Goal: Communication & Community: Answer question/provide support

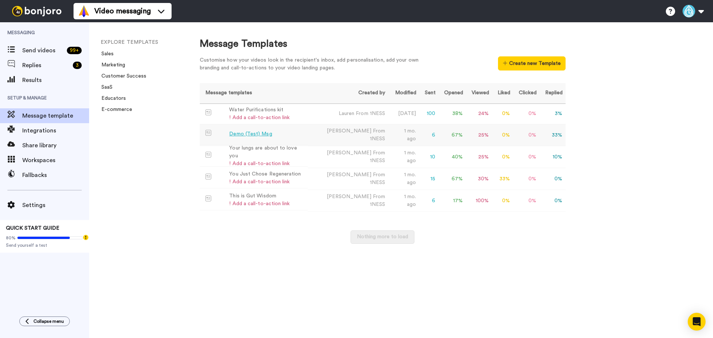
click at [273, 138] on td "Demo (Test) Msg" at bounding box center [254, 134] width 108 height 20
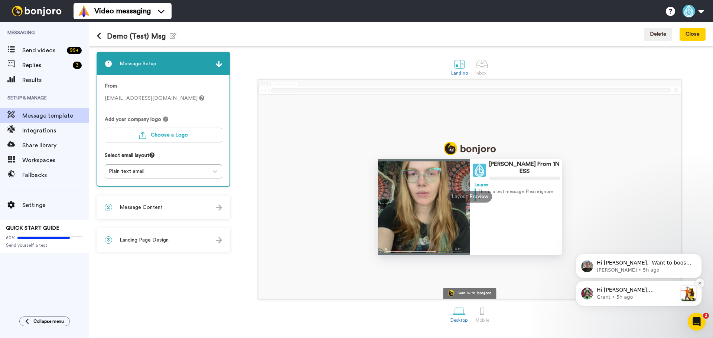
click at [698, 281] on icon "Dismiss notification" at bounding box center [699, 283] width 4 height 4
click at [660, 291] on p "Hi Lauren, ​ Want to boost your Bonjoro view rates? Here's our help doc to assi…" at bounding box center [644, 290] width 96 height 7
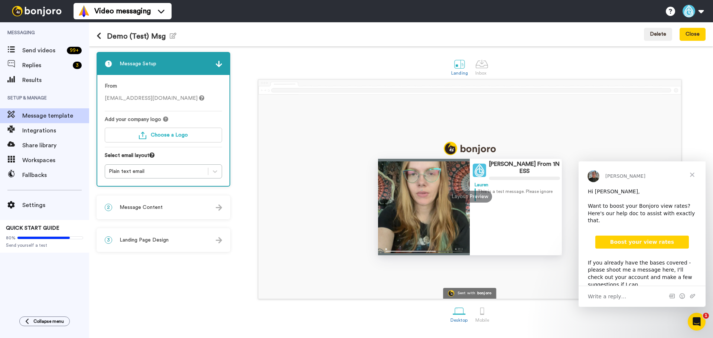
scroll to position [19, 0]
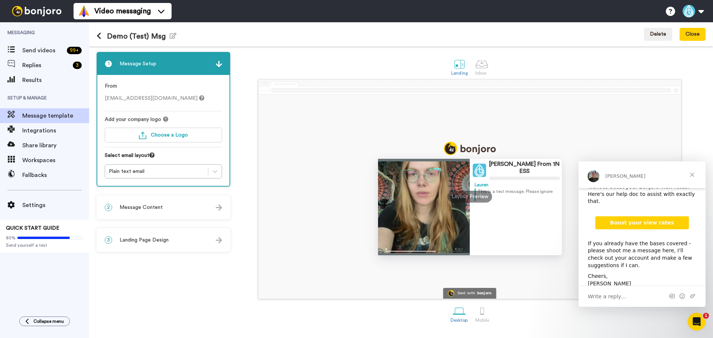
click at [693, 173] on span "Close" at bounding box center [691, 174] width 27 height 27
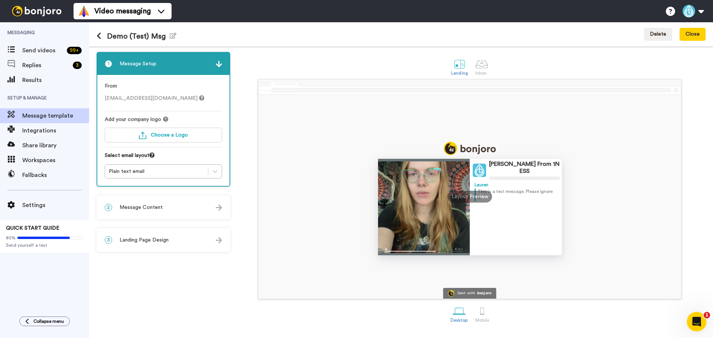
click at [691, 312] on div "Open Intercom Messenger" at bounding box center [695, 320] width 24 height 24
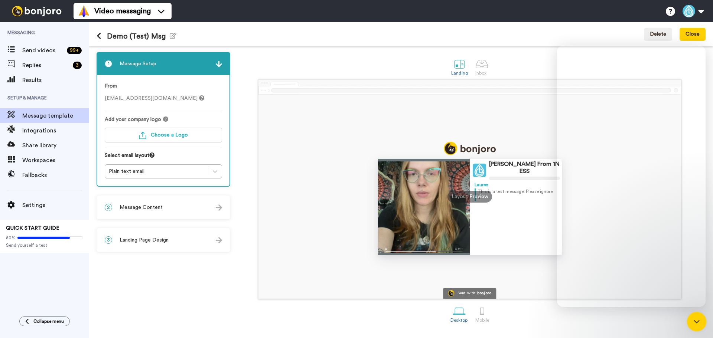
scroll to position [0, 0]
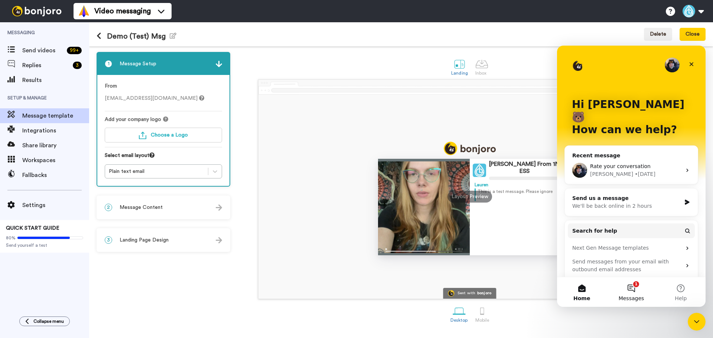
click at [637, 288] on button "1 Messages" at bounding box center [630, 292] width 49 height 30
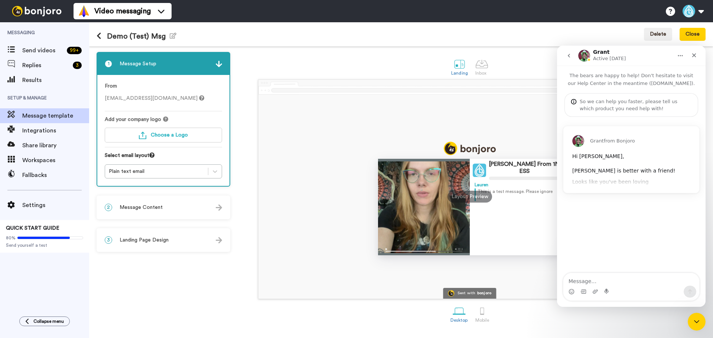
click at [640, 186] on div "Grant from Bonjoro Hi Lauren, Bonjoro is better with a friend! Looks like you'v…" at bounding box center [631, 159] width 136 height 67
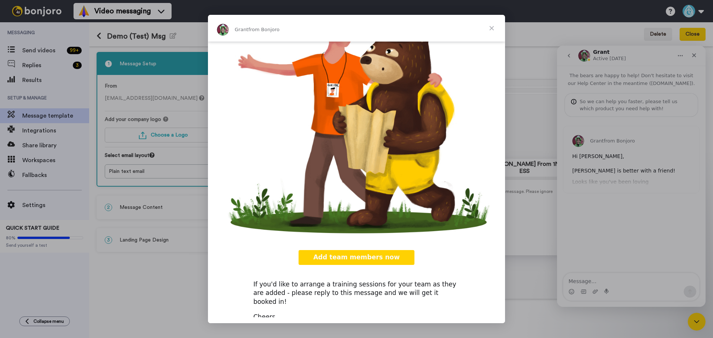
scroll to position [118, 0]
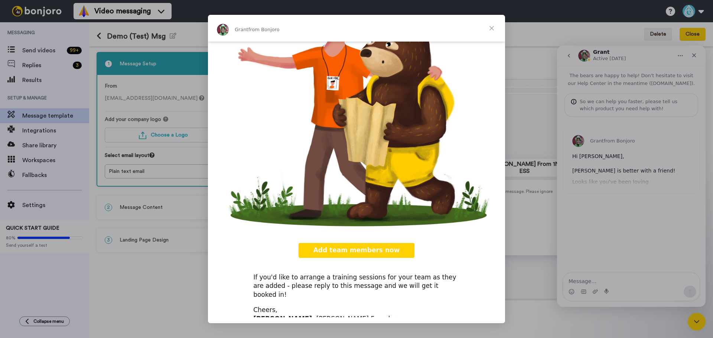
click at [540, 290] on div "Intercom messenger" at bounding box center [356, 169] width 713 height 338
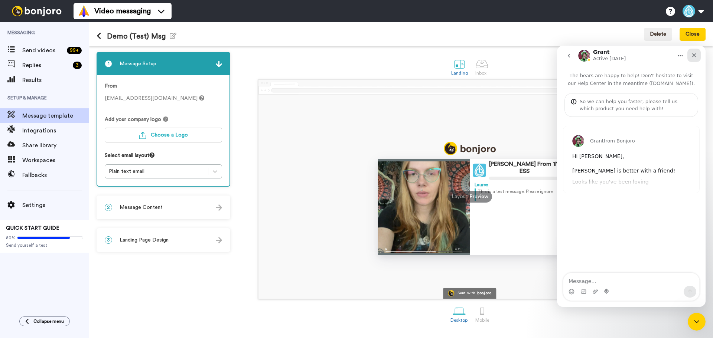
click at [687, 59] on div "Close" at bounding box center [693, 55] width 13 height 13
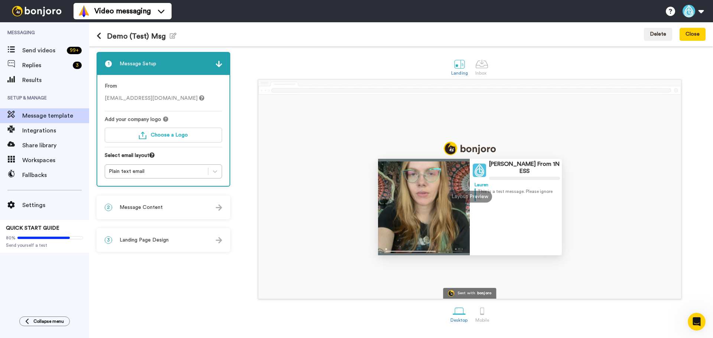
scroll to position [0, 0]
click at [173, 206] on div "2 Message Content" at bounding box center [163, 207] width 132 height 22
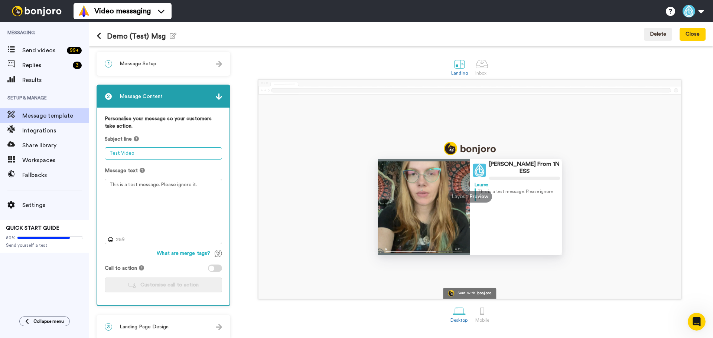
click at [157, 153] on textarea "Test Video" at bounding box center [163, 153] width 117 height 12
click at [174, 33] on icon "button" at bounding box center [173, 36] width 7 height 6
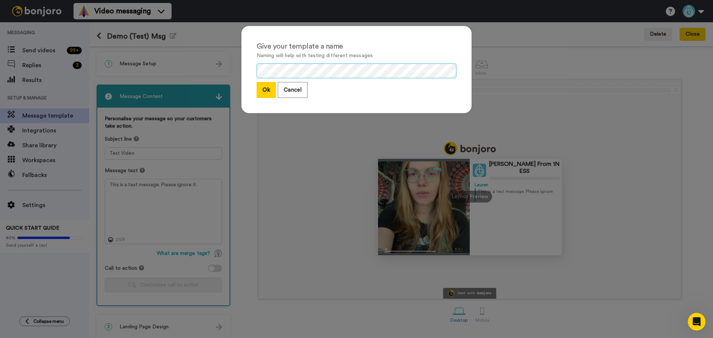
click at [226, 72] on div "Give your template a name Naming will help with testing different messages Ok C…" at bounding box center [356, 169] width 713 height 338
click at [264, 92] on button "Ok" at bounding box center [265, 90] width 19 height 16
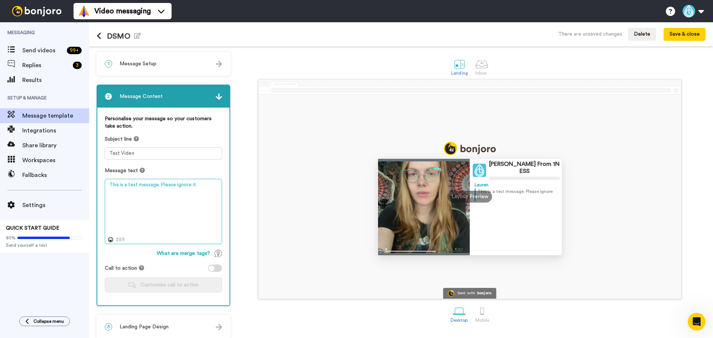
drag, startPoint x: 188, startPoint y: 189, endPoint x: 82, endPoint y: 189, distance: 106.1
click at [82, 189] on div "Messaging Send videos 99 + Replies 3 Results Setup & Manage Message template In…" at bounding box center [356, 180] width 713 height 316
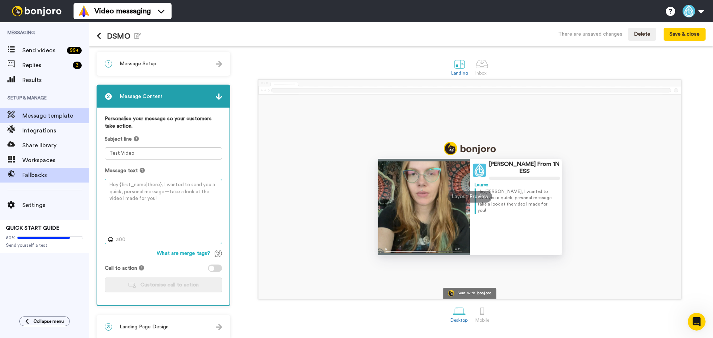
drag, startPoint x: 168, startPoint y: 212, endPoint x: 80, endPoint y: 170, distance: 97.4
click at [80, 170] on div "Messaging Send videos 99 + Replies 3 Results Setup & Manage Message template In…" at bounding box center [356, 180] width 713 height 316
drag, startPoint x: 170, startPoint y: 199, endPoint x: 144, endPoint y: 197, distance: 26.1
click at [85, 175] on div "Messaging Send videos 99 + Replies 3 Results Setup & Manage Message template In…" at bounding box center [356, 180] width 713 height 316
click at [181, 206] on textarea at bounding box center [163, 211] width 117 height 65
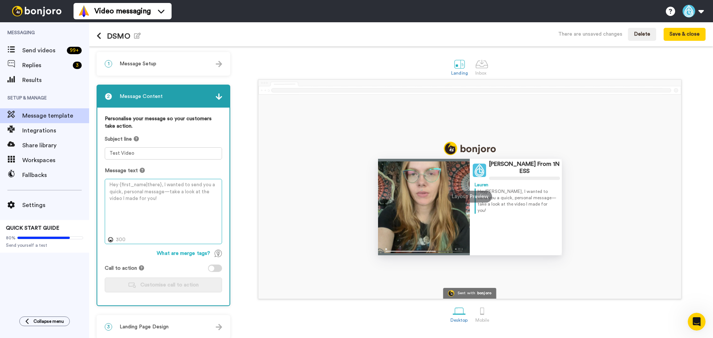
paste textarea "Hello {first_name|there}, Thank you for your purchase of 1NESS Health -Water Pu…"
drag, startPoint x: 160, startPoint y: 185, endPoint x: 133, endPoint y: 181, distance: 26.9
click at [133, 181] on textarea "Hello {first_name|there}, Thank you for your purchase of 1NESS Health -Water Pu…" at bounding box center [163, 211] width 117 height 65
drag, startPoint x: 189, startPoint y: 191, endPoint x: 125, endPoint y: 193, distance: 64.6
click at [125, 193] on textarea "Hello {first}, Thank you for your purchase of 1NESS Health -Water Purifications…" at bounding box center [163, 211] width 117 height 65
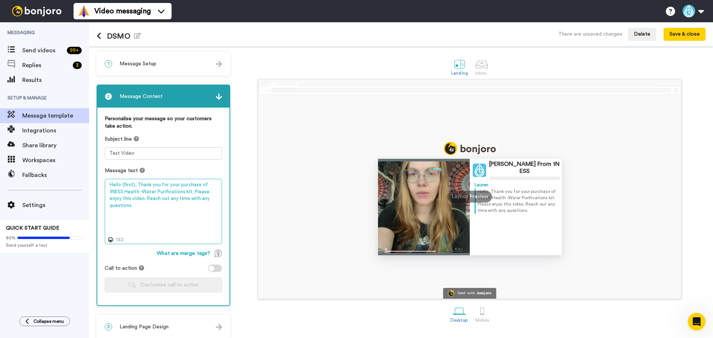
paste textarea "Dimethyl Sulfoxide"
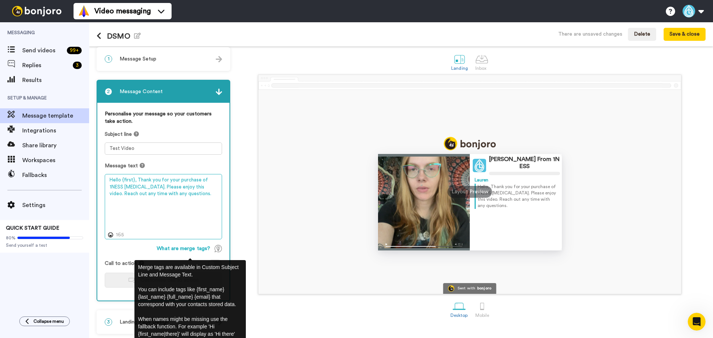
scroll to position [6, 0]
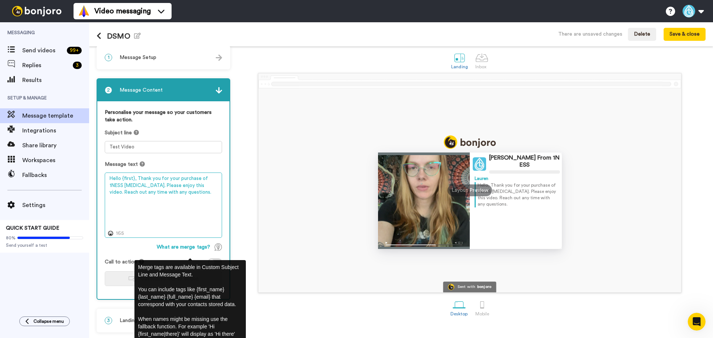
type textarea "Hello {first}, Thank you for your purchase of 1NESS Dimethyl Sulfoxide. Please …"
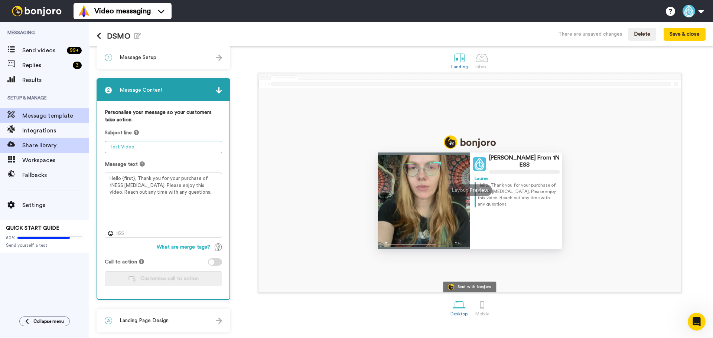
drag, startPoint x: 141, startPoint y: 143, endPoint x: 55, endPoint y: 146, distance: 85.8
click at [55, 146] on div "Messaging Send videos 99 + Replies 3 Results Setup & Manage Message template In…" at bounding box center [356, 180] width 713 height 316
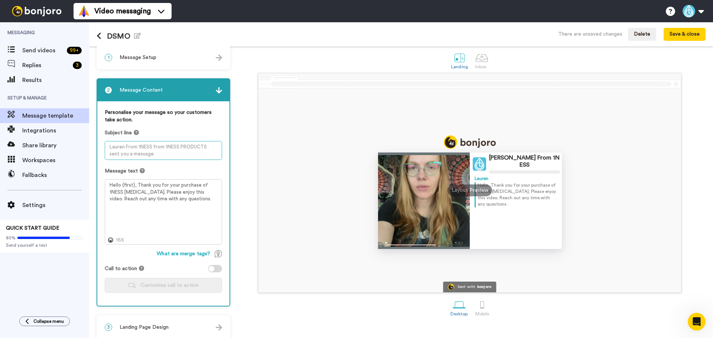
click at [160, 156] on textarea at bounding box center [163, 150] width 117 height 19
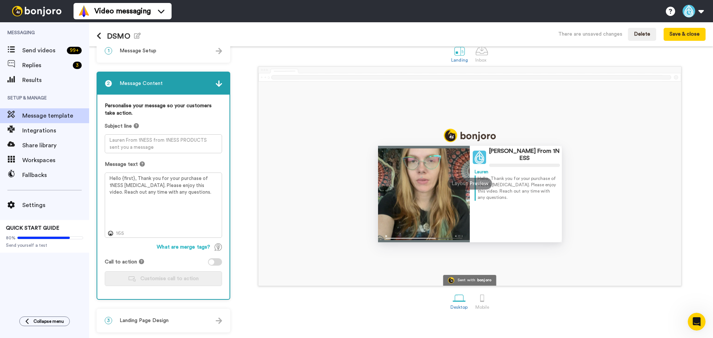
click at [166, 316] on div "3 Landing Page Design" at bounding box center [163, 321] width 132 height 22
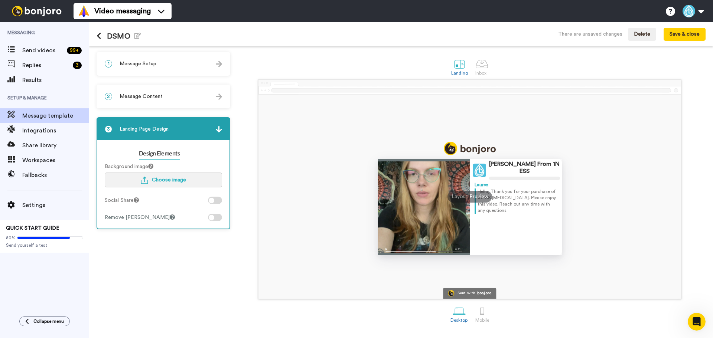
click at [187, 180] on button "Choose image" at bounding box center [163, 180] width 117 height 15
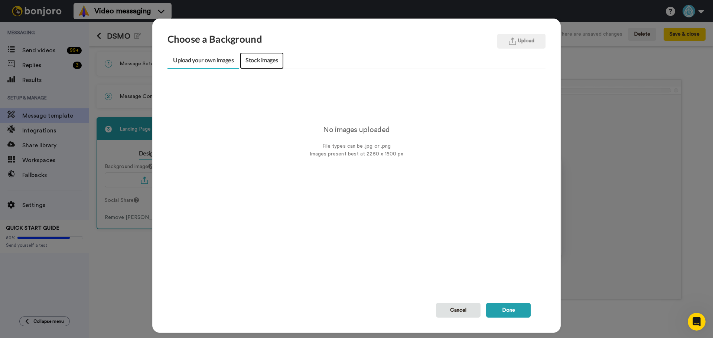
click at [258, 61] on link "Stock images" at bounding box center [261, 60] width 43 height 17
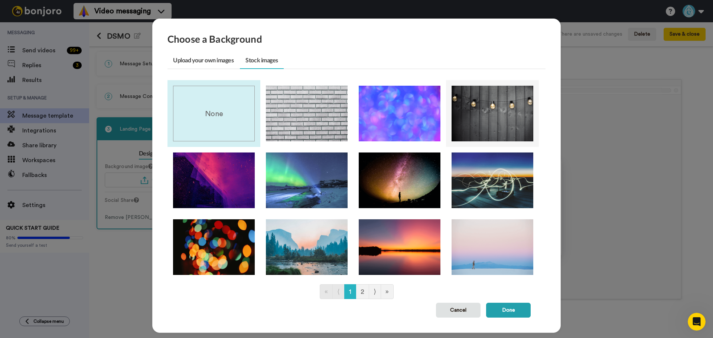
click at [480, 126] on img at bounding box center [492, 114] width 82 height 56
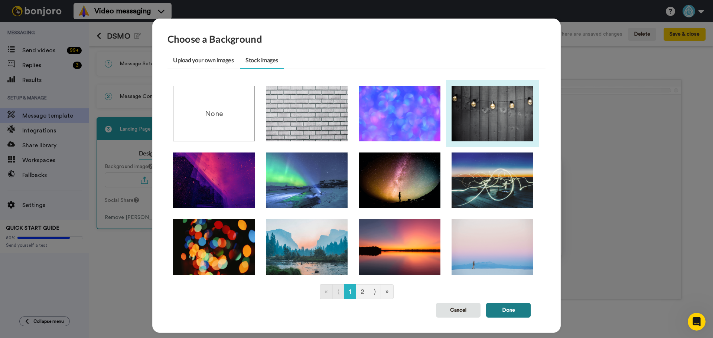
click at [506, 314] on button "Done" at bounding box center [508, 310] width 45 height 15
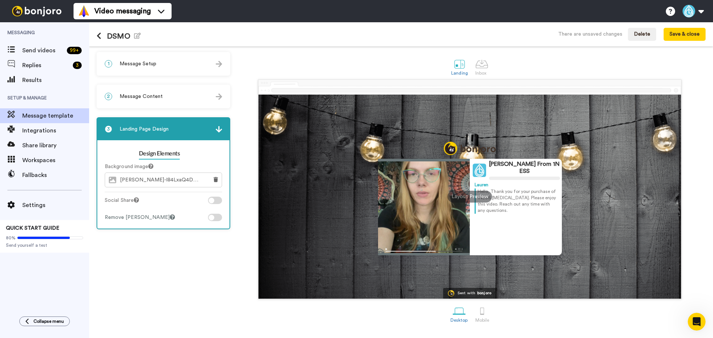
click at [215, 199] on div at bounding box center [215, 200] width 14 height 7
click at [215, 199] on div at bounding box center [218, 201] width 6 height 6
click at [213, 218] on div at bounding box center [212, 218] width 6 height 6
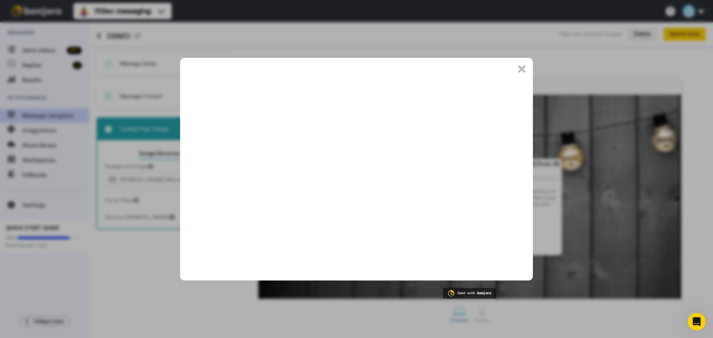
click at [521, 67] on button ".cls-1{stroke-width:0px;}" at bounding box center [521, 68] width 7 height 7
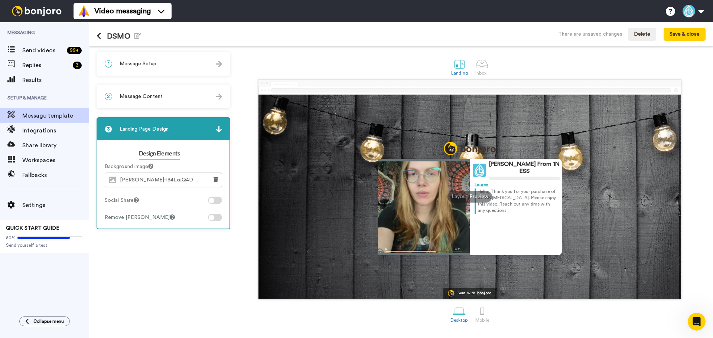
click at [214, 98] on div "2 Message Content" at bounding box center [163, 96] width 132 height 22
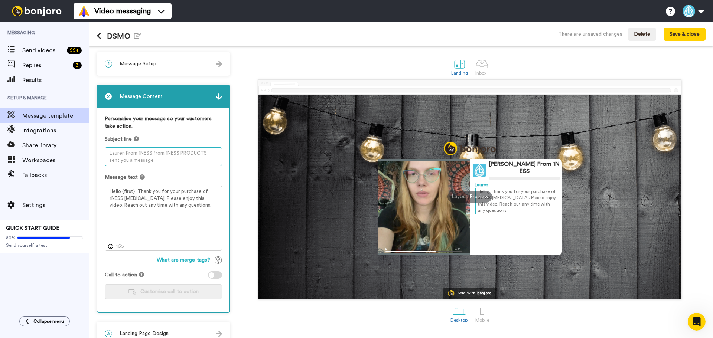
click at [187, 155] on textarea at bounding box center [163, 156] width 117 height 19
click at [136, 164] on textarea at bounding box center [163, 156] width 117 height 19
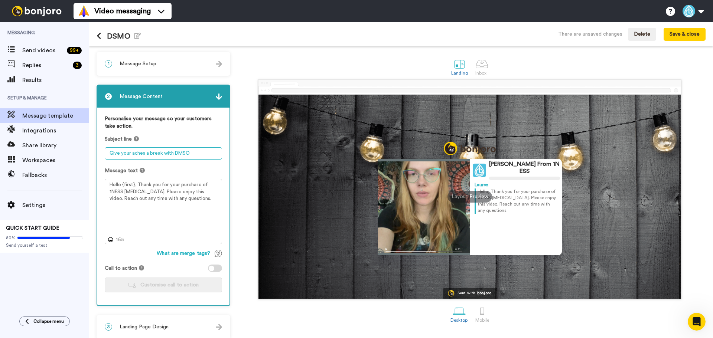
type textarea "Give your aches a break with DMSO"
click at [219, 271] on div at bounding box center [215, 268] width 14 height 7
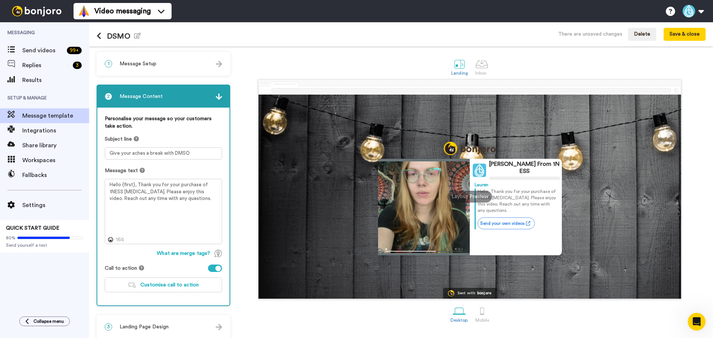
click at [219, 271] on div at bounding box center [215, 268] width 14 height 7
click at [206, 285] on button "Customise call to action" at bounding box center [163, 285] width 117 height 15
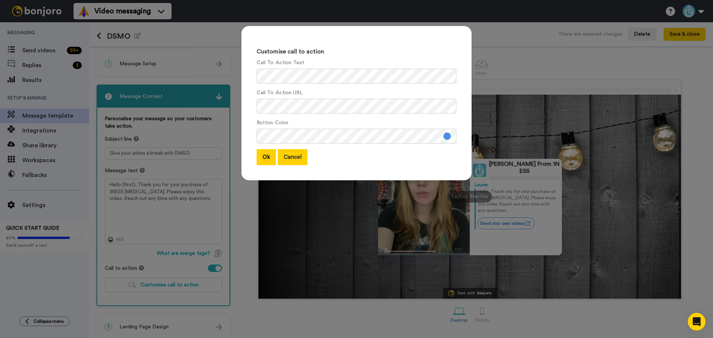
click at [285, 161] on button "Cancel" at bounding box center [293, 157] width 30 height 16
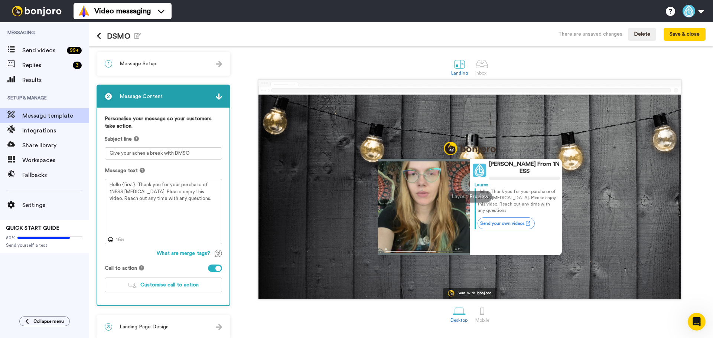
click at [217, 267] on div at bounding box center [218, 269] width 6 height 6
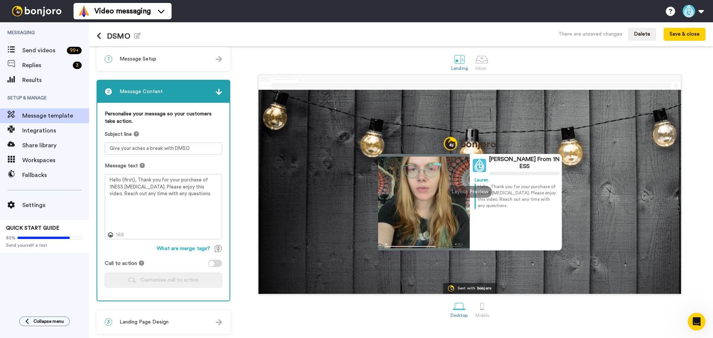
scroll to position [6, 0]
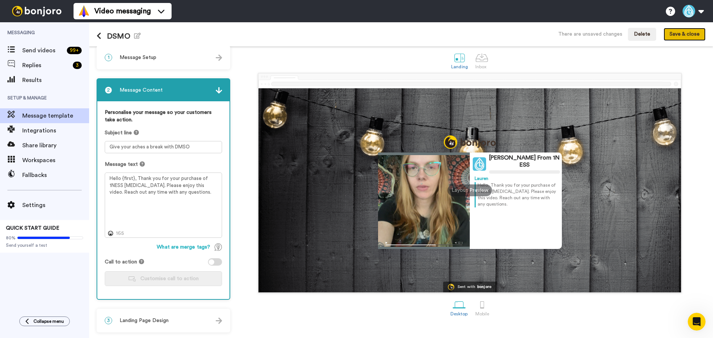
click at [684, 36] on button "Save & close" at bounding box center [684, 34] width 42 height 13
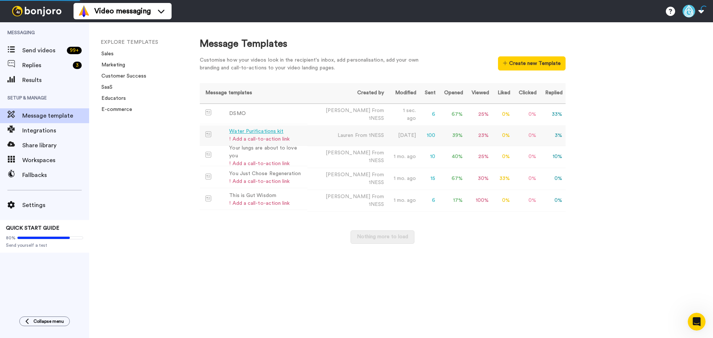
click at [258, 138] on div "! Add a call-to-action link" at bounding box center [259, 139] width 60 height 8
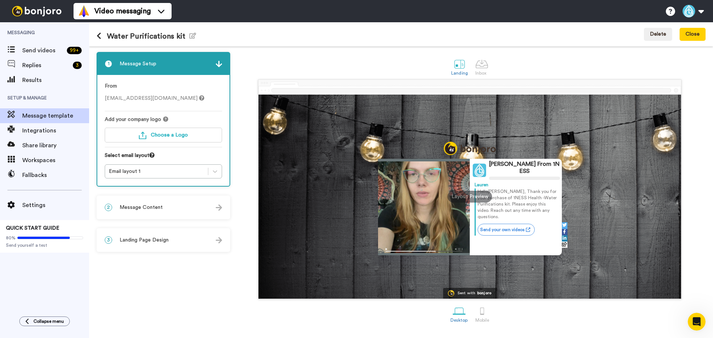
click at [179, 204] on div "2 Message Content" at bounding box center [163, 207] width 132 height 22
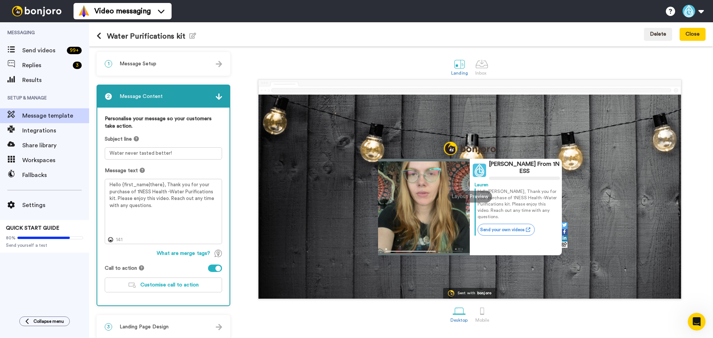
click at [219, 269] on div at bounding box center [218, 269] width 6 height 6
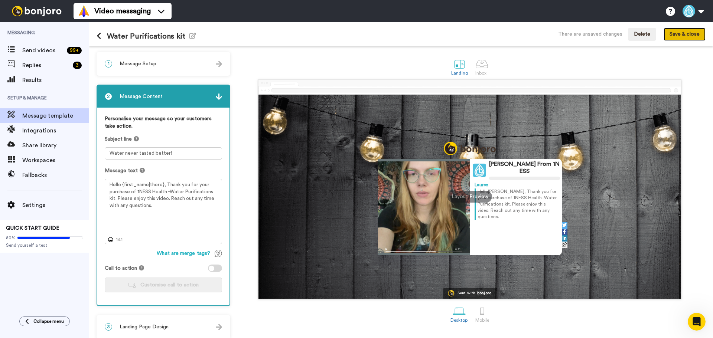
click at [684, 35] on button "Save & close" at bounding box center [684, 34] width 42 height 13
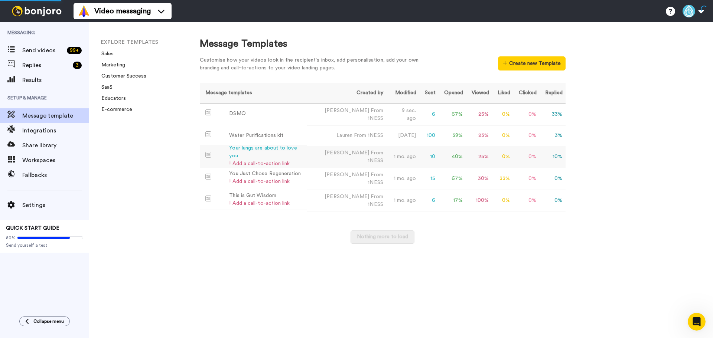
click at [258, 162] on div "! Add a call-to-action link" at bounding box center [266, 164] width 75 height 8
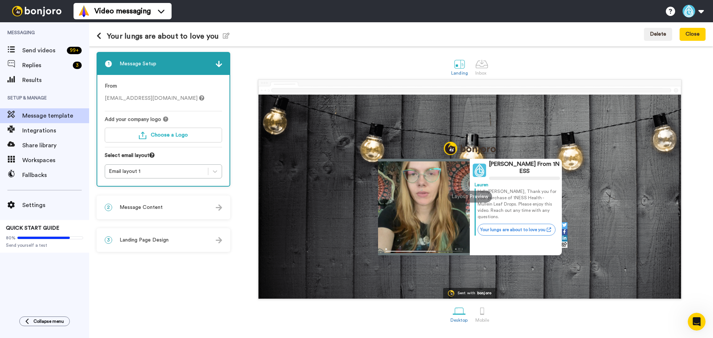
click at [185, 234] on div "3 Landing Page Design" at bounding box center [163, 240] width 132 height 22
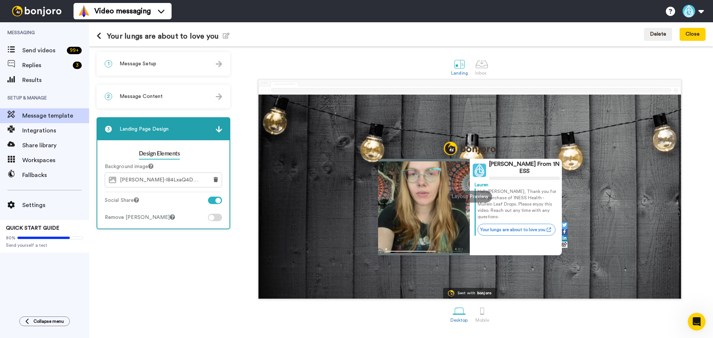
click at [182, 98] on div "2 Message Content" at bounding box center [163, 96] width 132 height 22
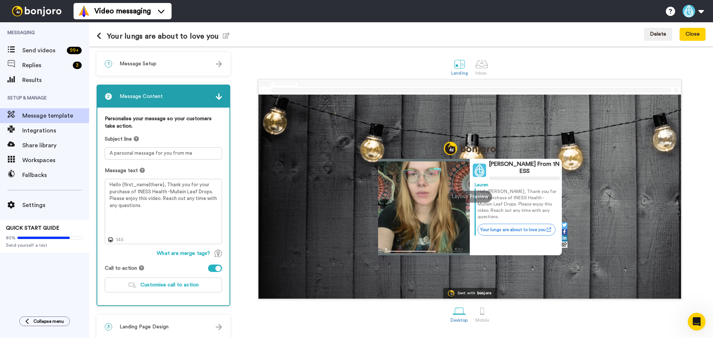
click at [216, 268] on div at bounding box center [218, 269] width 6 height 6
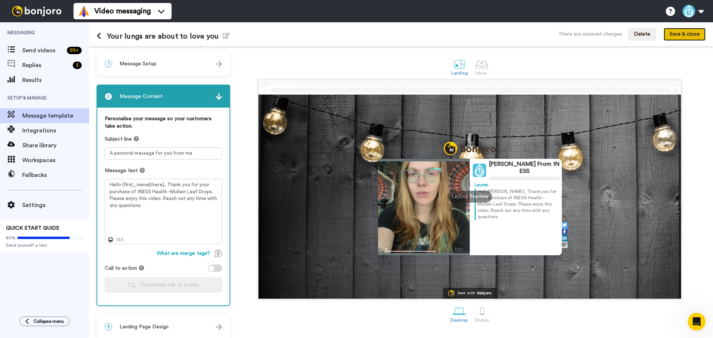
click at [677, 38] on button "Save & close" at bounding box center [684, 34] width 42 height 13
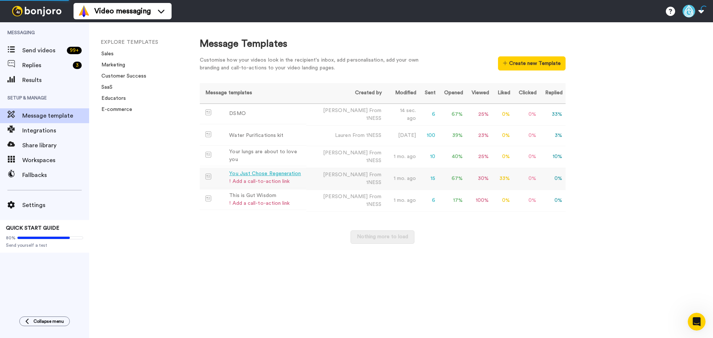
click at [272, 179] on div "! Add a call-to-action link" at bounding box center [265, 182] width 72 height 8
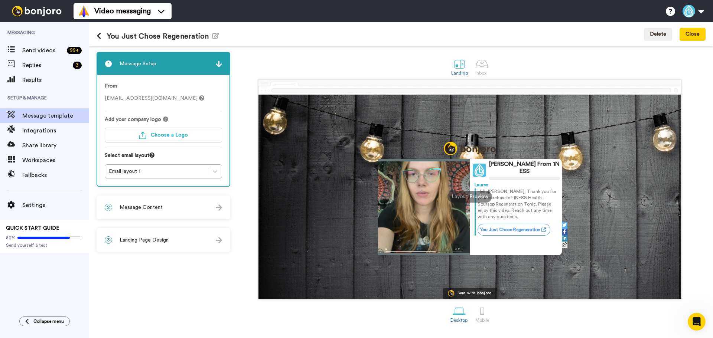
click at [205, 212] on div "2 Message Content" at bounding box center [163, 207] width 132 height 22
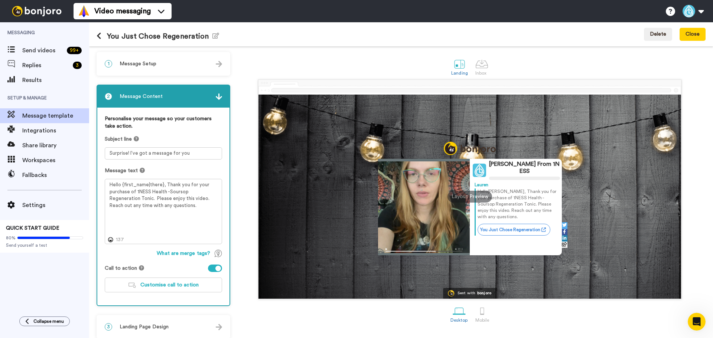
drag, startPoint x: 217, startPoint y: 266, endPoint x: 221, endPoint y: 267, distance: 3.8
click at [218, 267] on div at bounding box center [218, 269] width 6 height 6
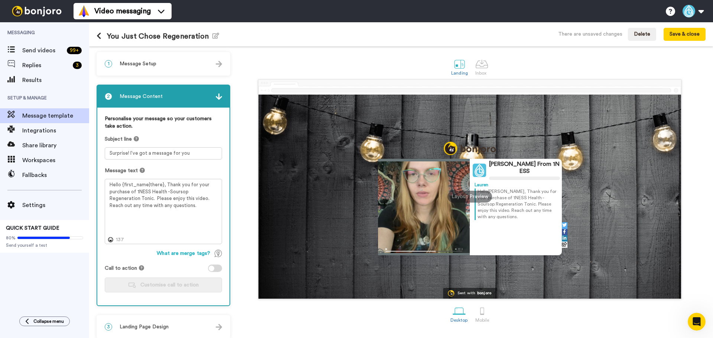
click at [213, 268] on div at bounding box center [212, 269] width 6 height 6
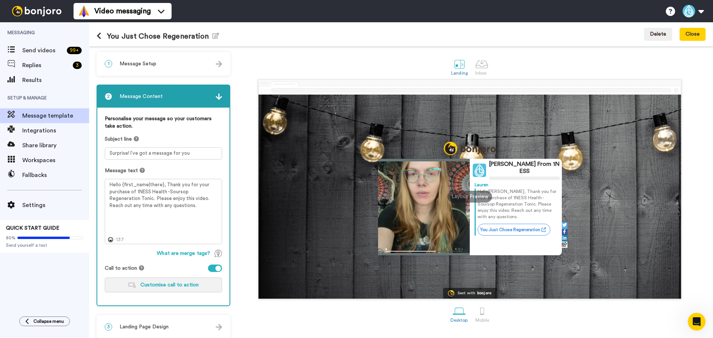
click at [156, 284] on span "Customise call to action" at bounding box center [169, 284] width 58 height 5
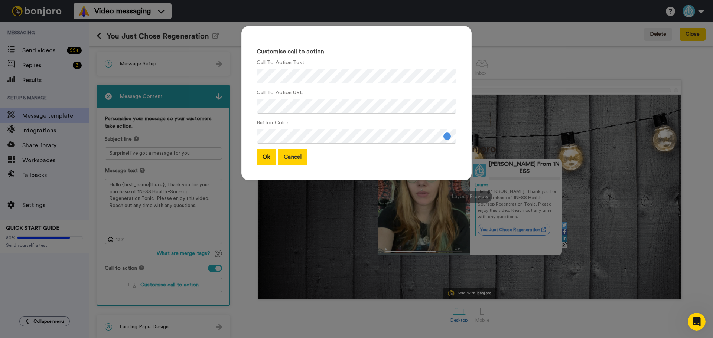
click at [295, 164] on button "Cancel" at bounding box center [293, 157] width 30 height 16
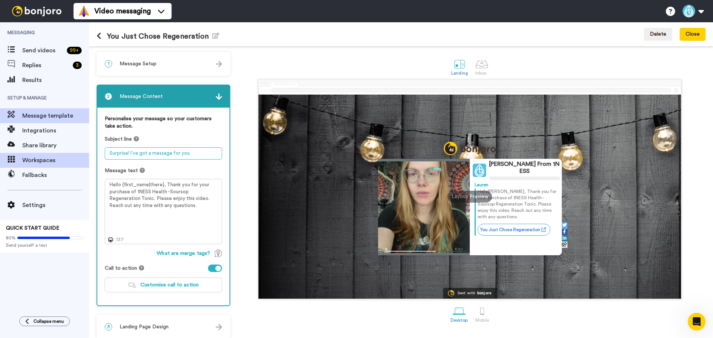
drag, startPoint x: 194, startPoint y: 154, endPoint x: 72, endPoint y: 155, distance: 122.8
click at [72, 155] on div "Messaging Send videos 99 + Replies 3 Results Setup & Manage Message template In…" at bounding box center [356, 180] width 713 height 316
type textarea "You just chose regeneration"
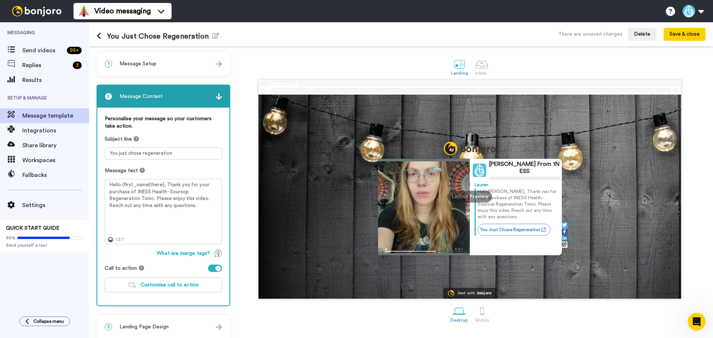
click at [219, 267] on div at bounding box center [218, 269] width 6 height 6
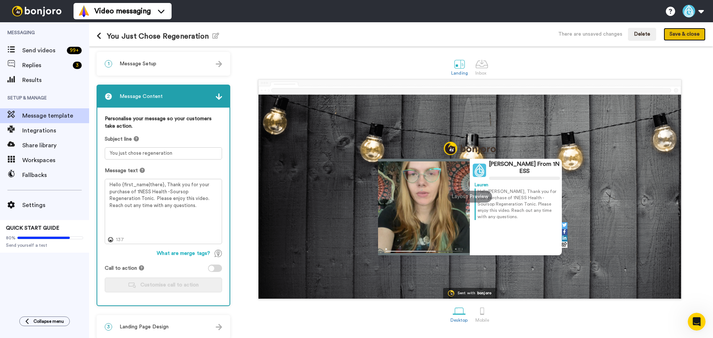
click at [681, 36] on button "Save & close" at bounding box center [684, 34] width 42 height 13
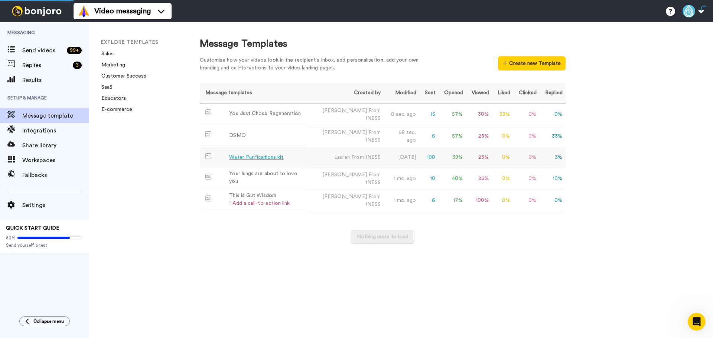
click at [277, 158] on div "Water Purifications kit" at bounding box center [256, 158] width 54 height 8
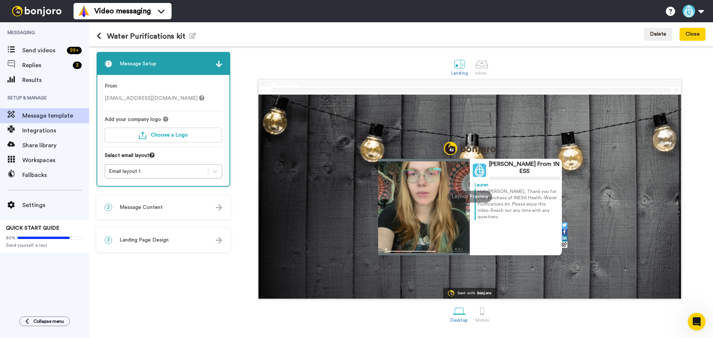
click at [179, 209] on div "2 Message Content" at bounding box center [163, 207] width 132 height 22
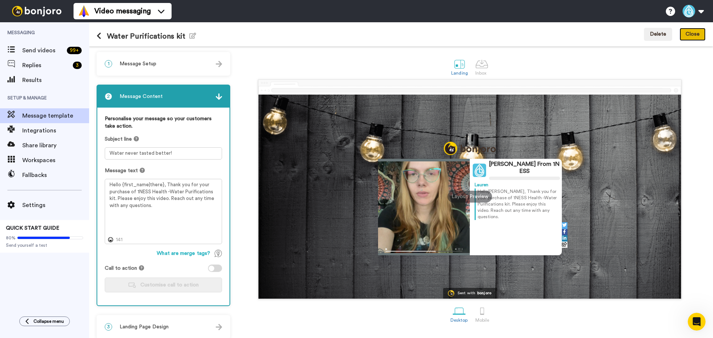
click at [699, 38] on button "Close" at bounding box center [692, 34] width 26 height 13
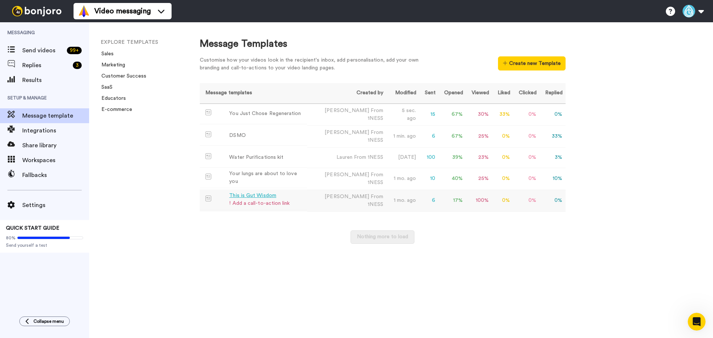
click at [272, 192] on div "This is Gut Wisdom" at bounding box center [259, 196] width 60 height 8
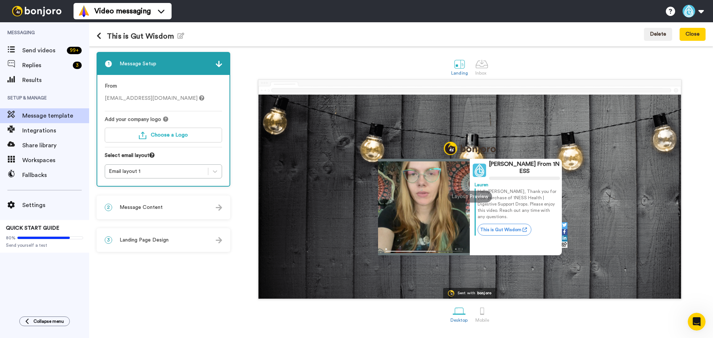
click at [176, 198] on div "2 Message Content" at bounding box center [163, 207] width 132 height 22
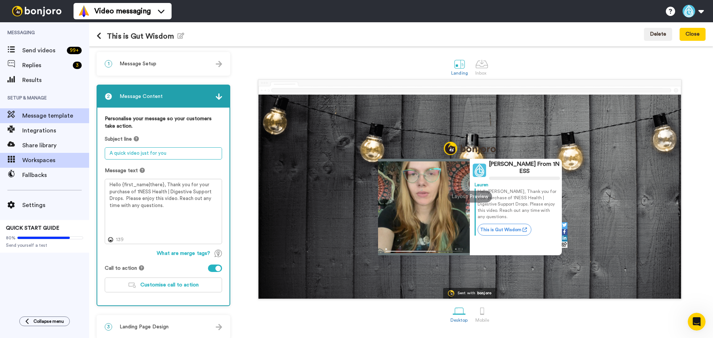
drag, startPoint x: 191, startPoint y: 156, endPoint x: 81, endPoint y: 156, distance: 110.2
click at [81, 156] on div "Messaging Send videos 99 + Replies 3 Results Setup & Manage Message template In…" at bounding box center [356, 180] width 713 height 316
type textarea "This is Gut Wisdom"
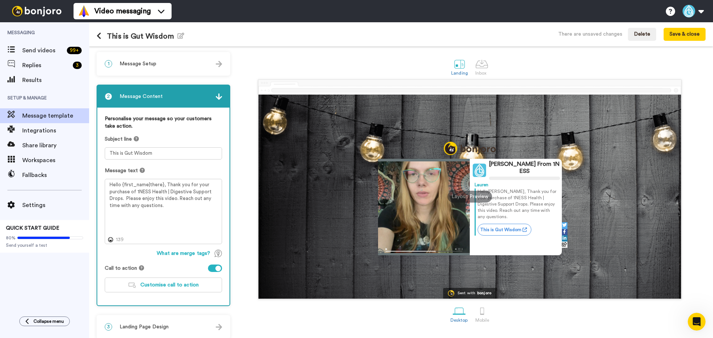
click at [211, 264] on div "Personalise your message so your customers take action. Subject line This is Gu…" at bounding box center [163, 207] width 132 height 198
click at [222, 268] on div "Personalise your message so your customers take action. Subject line This is Gu…" at bounding box center [163, 207] width 132 height 198
click at [220, 269] on div at bounding box center [218, 269] width 6 height 6
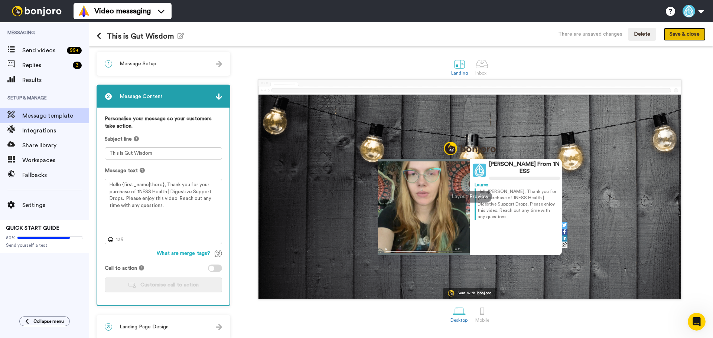
click at [687, 37] on button "Save & close" at bounding box center [684, 34] width 42 height 13
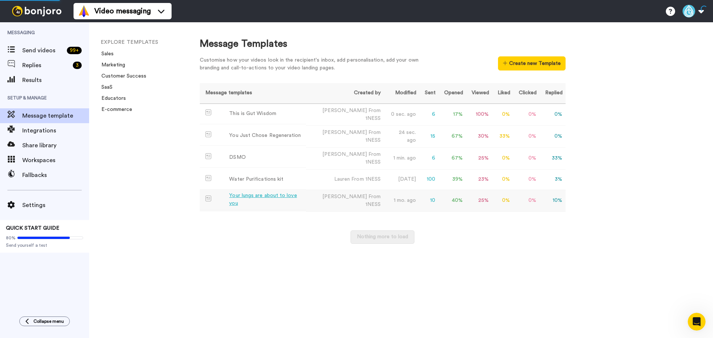
click at [281, 196] on div "Your lungs are about to love you" at bounding box center [266, 200] width 74 height 16
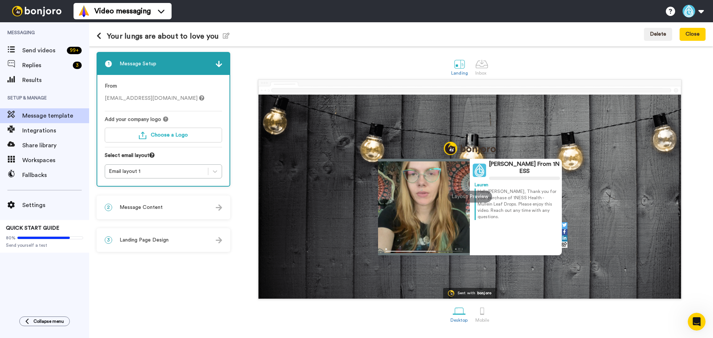
click at [167, 202] on div "2 Message Content" at bounding box center [163, 207] width 132 height 22
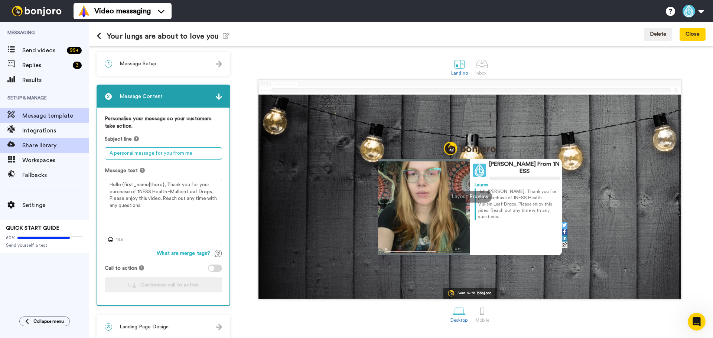
drag, startPoint x: 206, startPoint y: 149, endPoint x: 78, endPoint y: 151, distance: 128.4
click at [78, 151] on div "Messaging Send videos 99 + Replies 3 Results Setup & Manage Message template In…" at bounding box center [356, 180] width 713 height 316
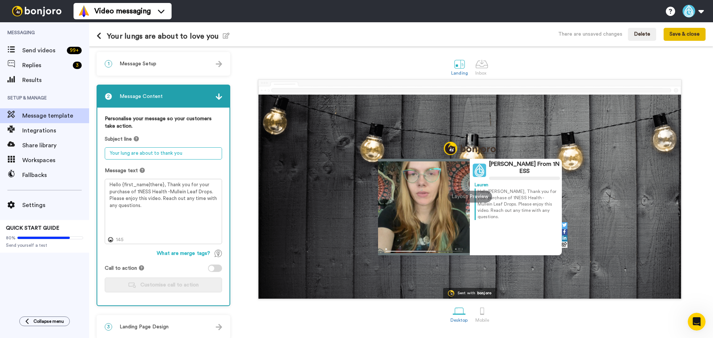
type textarea "Your lung are about to thank you"
click at [682, 35] on button "Save & close" at bounding box center [684, 34] width 42 height 13
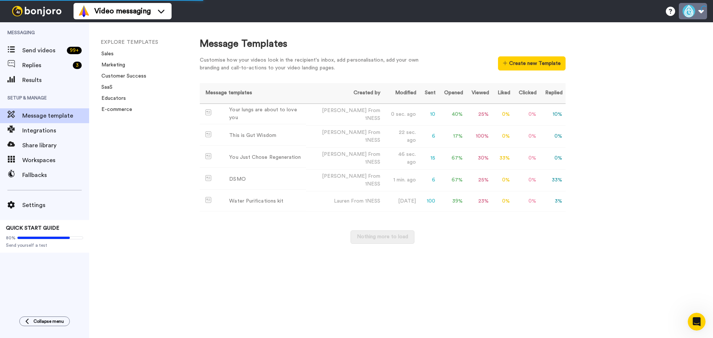
click at [693, 12] on button at bounding box center [692, 11] width 28 height 16
click at [632, 198] on div "Message Templates Customise how your videos look in the recipient's inbox, add …" at bounding box center [449, 180] width 528 height 316
click at [293, 114] on div "Your lungs are about to love you" at bounding box center [266, 114] width 74 height 16
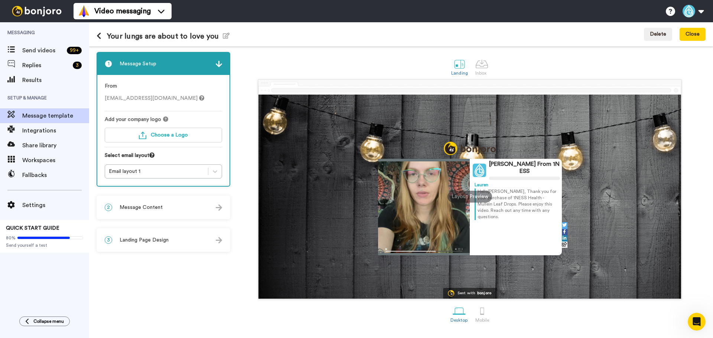
click at [174, 209] on div "2 Message Content" at bounding box center [163, 207] width 132 height 22
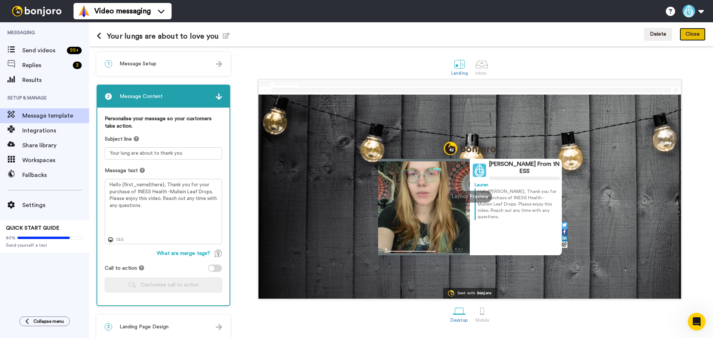
click at [687, 36] on button "Close" at bounding box center [692, 34] width 26 height 13
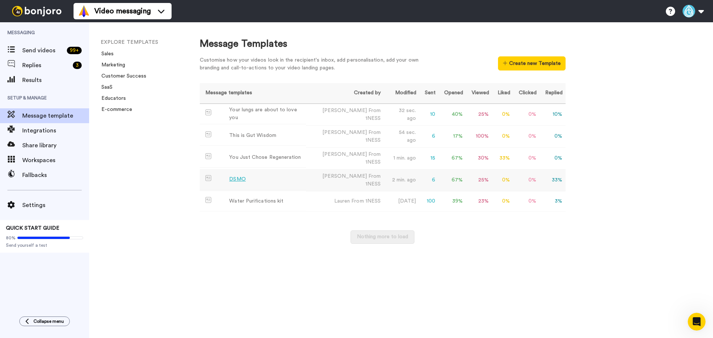
click at [271, 172] on td "DSMO" at bounding box center [253, 179] width 107 height 20
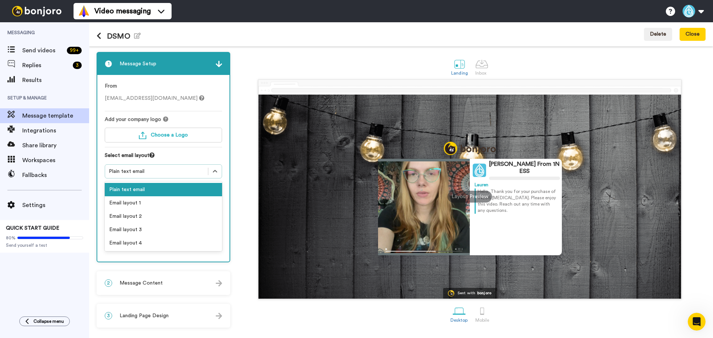
click at [164, 171] on div "Plain text email" at bounding box center [156, 171] width 95 height 7
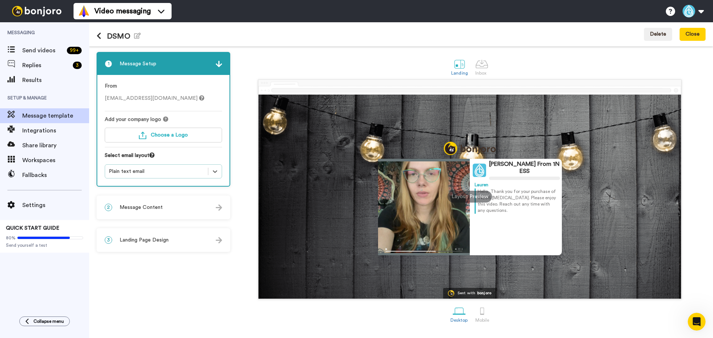
click at [169, 199] on div "2 Message Content" at bounding box center [163, 207] width 132 height 22
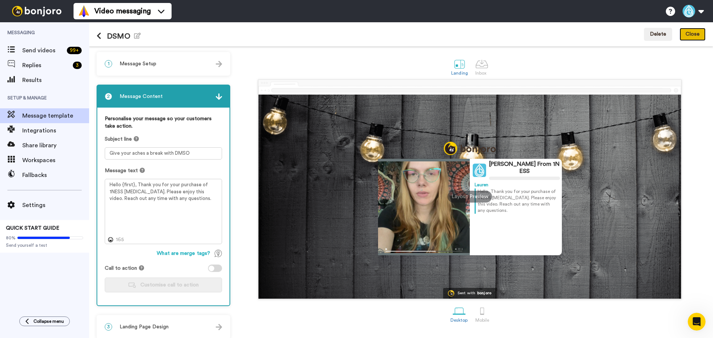
click at [703, 40] on button "Close" at bounding box center [692, 34] width 26 height 13
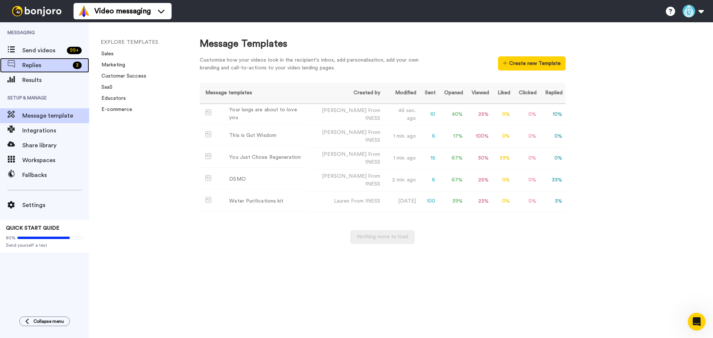
click at [53, 66] on span "Replies" at bounding box center [46, 65] width 48 height 9
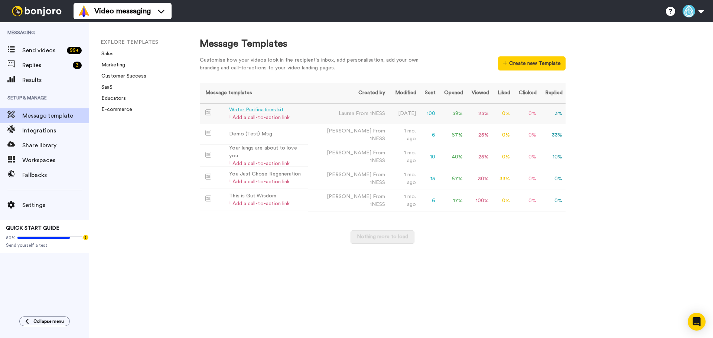
click at [286, 110] on div "Water Purifications kit" at bounding box center [259, 110] width 60 height 8
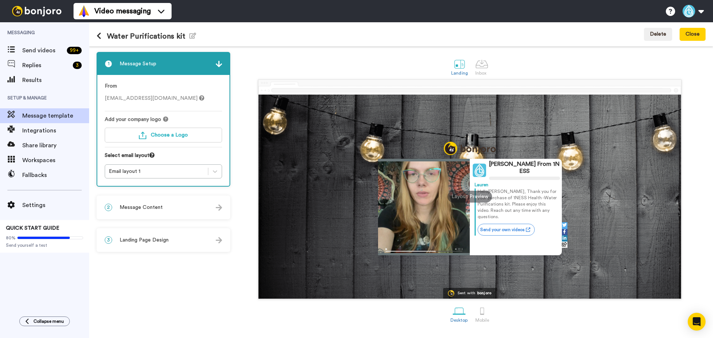
click at [183, 201] on div "2 Message Content" at bounding box center [163, 207] width 132 height 22
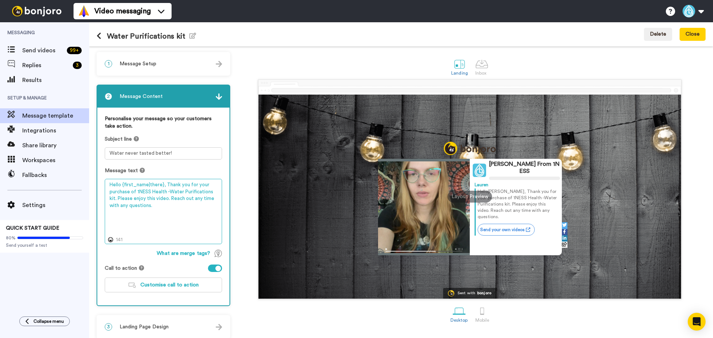
drag, startPoint x: 188, startPoint y: 217, endPoint x: 89, endPoint y: 178, distance: 106.6
click at [89, 178] on div "1 Message Setup From lauren@shop1ness.com Add your company logo Choose a Logo S…" at bounding box center [401, 192] width 624 height 292
click at [144, 199] on textarea "Hello {first_name|there}, Thank you for your purchase of 1NESS Health -Water Pu…" at bounding box center [163, 211] width 117 height 65
click at [196, 61] on div "1 Message Setup" at bounding box center [163, 64] width 132 height 22
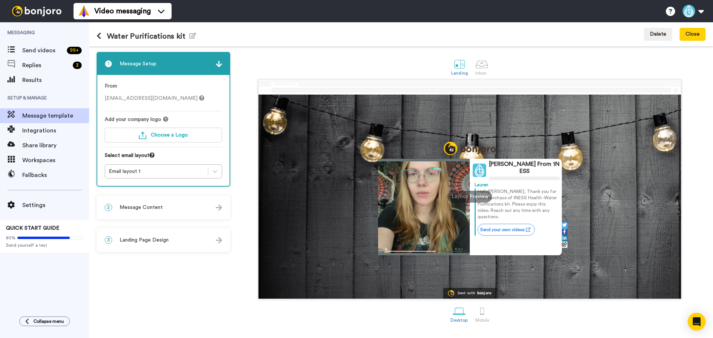
click at [167, 245] on div "3 Landing Page Design" at bounding box center [163, 240] width 132 height 22
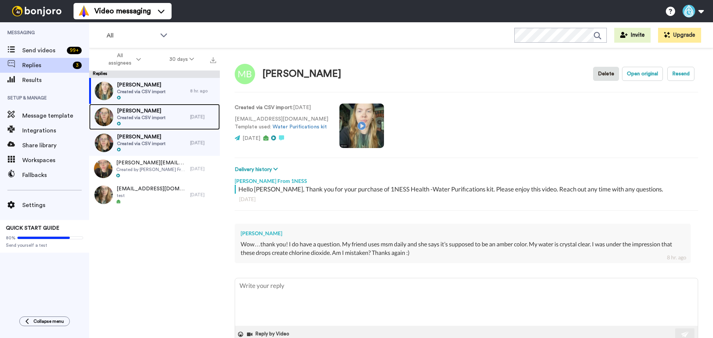
click at [150, 115] on span "Created via CSV import" at bounding box center [141, 118] width 49 height 6
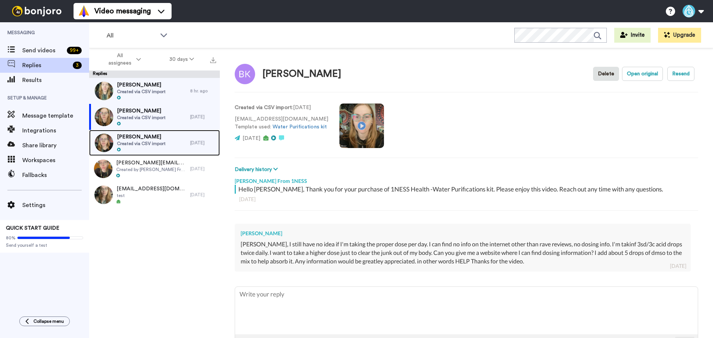
click at [146, 142] on span "Created via CSV import" at bounding box center [141, 144] width 49 height 6
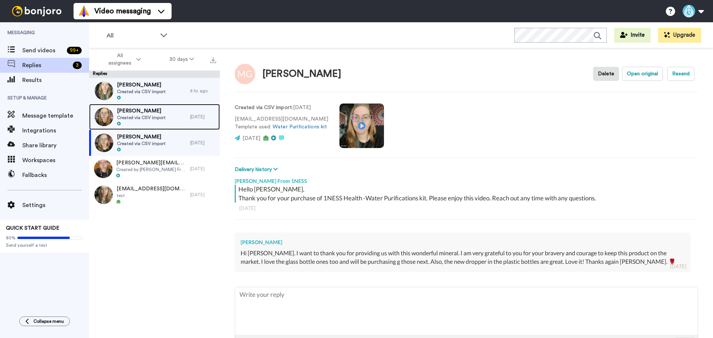
click at [153, 124] on div at bounding box center [141, 123] width 49 height 5
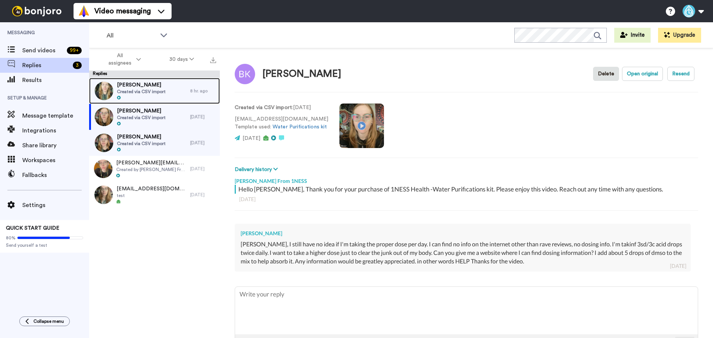
click at [156, 90] on span "Created via CSV import" at bounding box center [141, 92] width 49 height 6
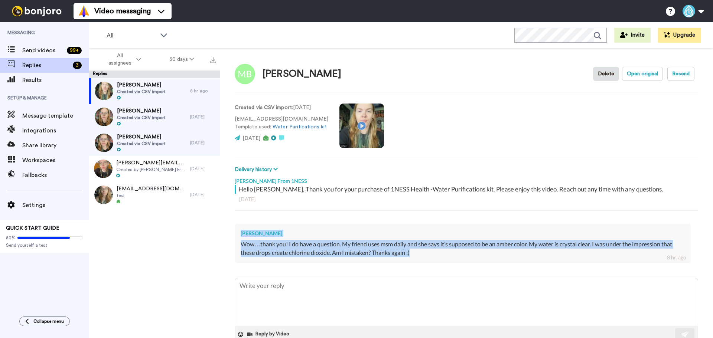
drag, startPoint x: 434, startPoint y: 252, endPoint x: 233, endPoint y: 228, distance: 201.9
click at [233, 228] on div "Marta Brown Delete Open original Resend Created via CSV import : 1 day ago fluk…" at bounding box center [466, 206] width 493 height 316
copy div "Marta Brown Wow…thank you! I do have a question. My friend uses msm daily and s…"
click at [145, 115] on span "Created via CSV import" at bounding box center [141, 118] width 49 height 6
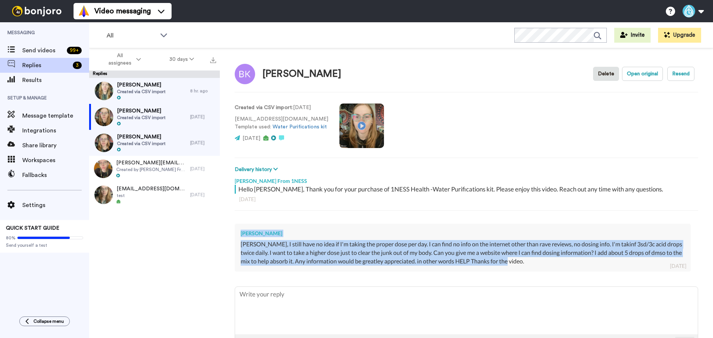
drag, startPoint x: 533, startPoint y: 259, endPoint x: 230, endPoint y: 232, distance: 304.8
click at [230, 232] on div "Barry Kivell Delete Open original Resend Created via CSV import : 6 days ago ha…" at bounding box center [466, 206] width 493 height 316
copy div "Barry Kivell Lauren, I still have no idea if I'm taking the proper dose per day…"
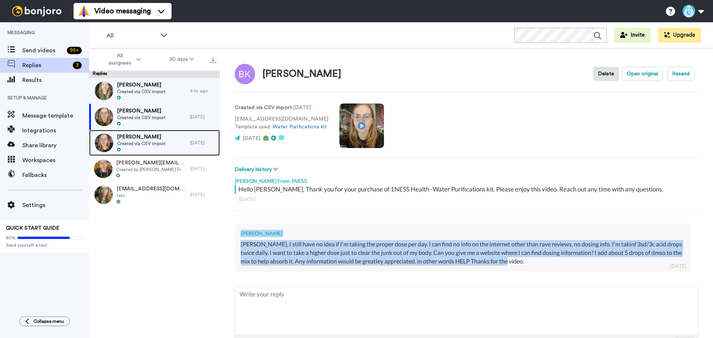
click at [141, 141] on span "Created via CSV import" at bounding box center [141, 144] width 49 height 6
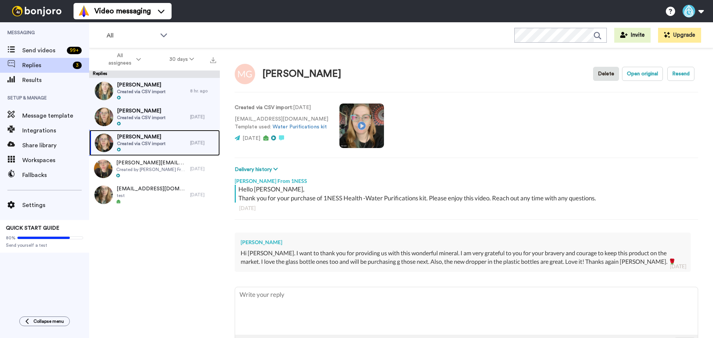
type textarea "x"
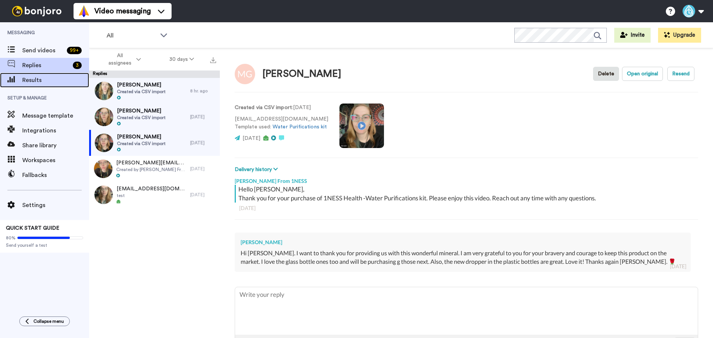
click at [34, 81] on span "Results" at bounding box center [55, 80] width 67 height 9
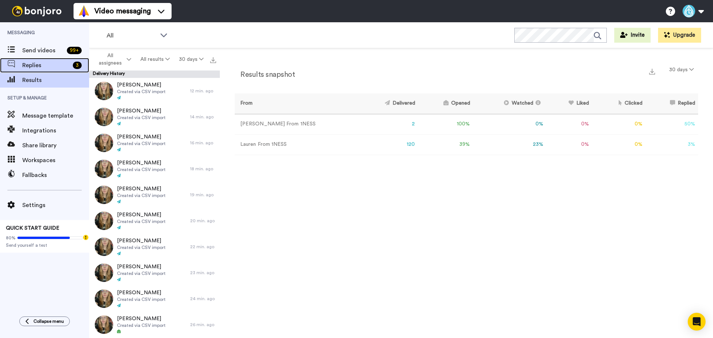
click at [37, 66] on span "Replies" at bounding box center [46, 65] width 48 height 9
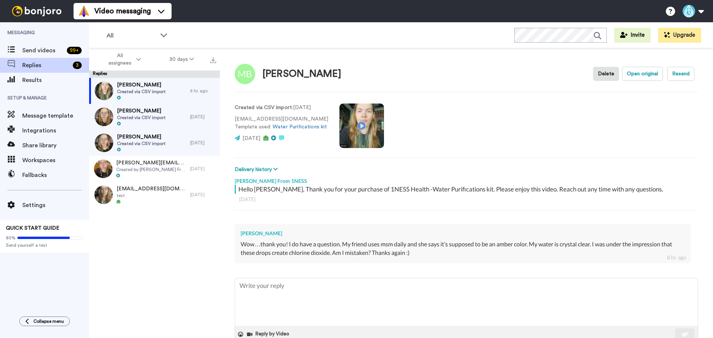
type textarea "x"
